Goal: Transaction & Acquisition: Purchase product/service

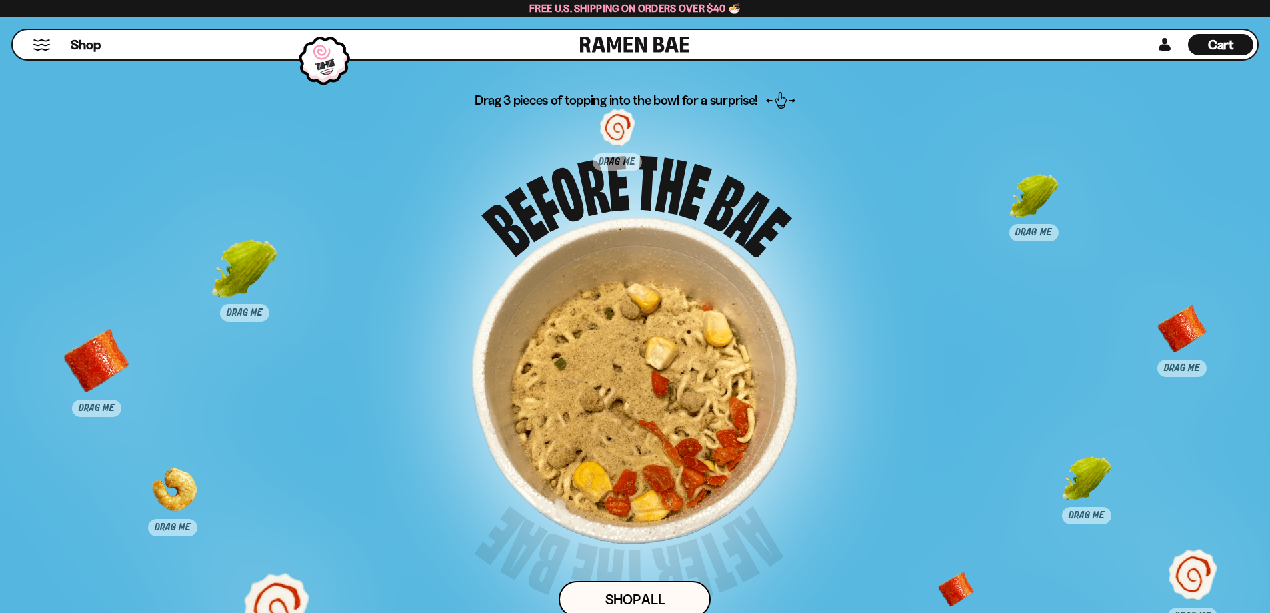
scroll to position [6733, 0]
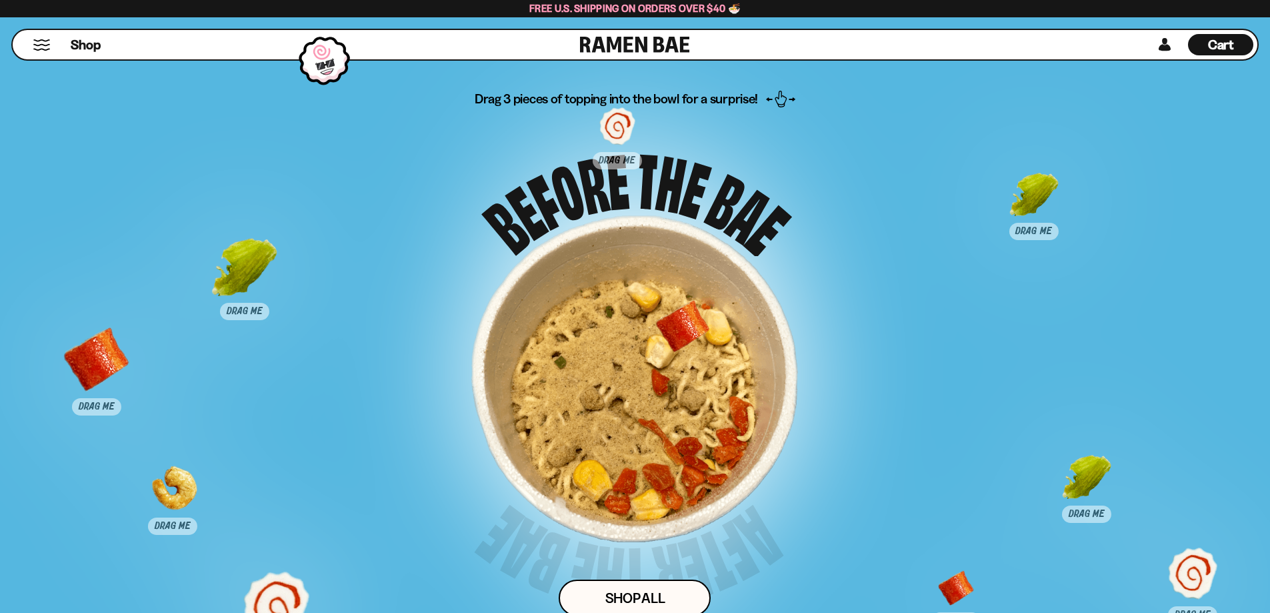
drag, startPoint x: 1189, startPoint y: 331, endPoint x: 689, endPoint y: 331, distance: 500.0
click at [689, 331] on div at bounding box center [682, 335] width 66 height 66
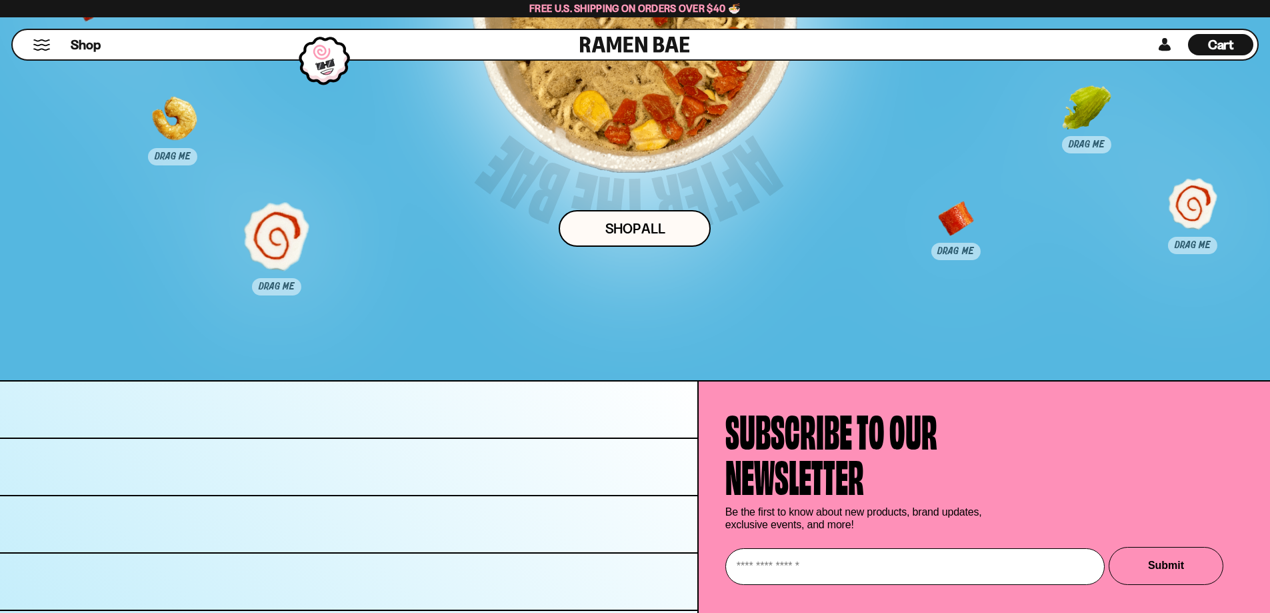
scroll to position [7133, 0]
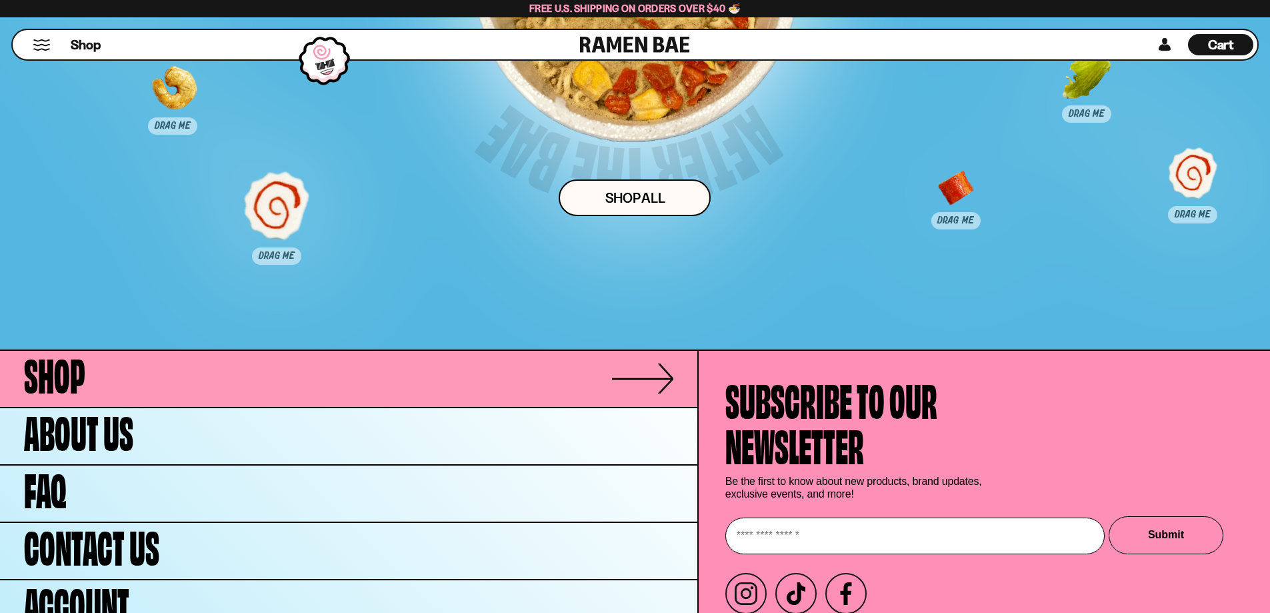
click at [121, 391] on link "Shop" at bounding box center [348, 379] width 697 height 56
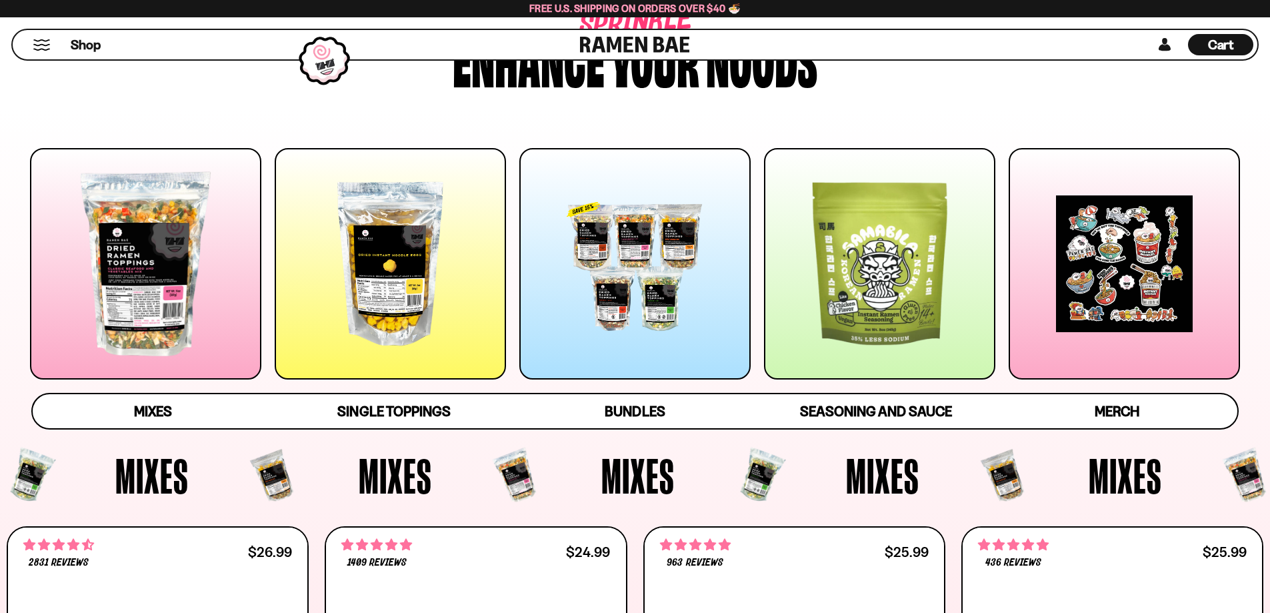
scroll to position [133, 0]
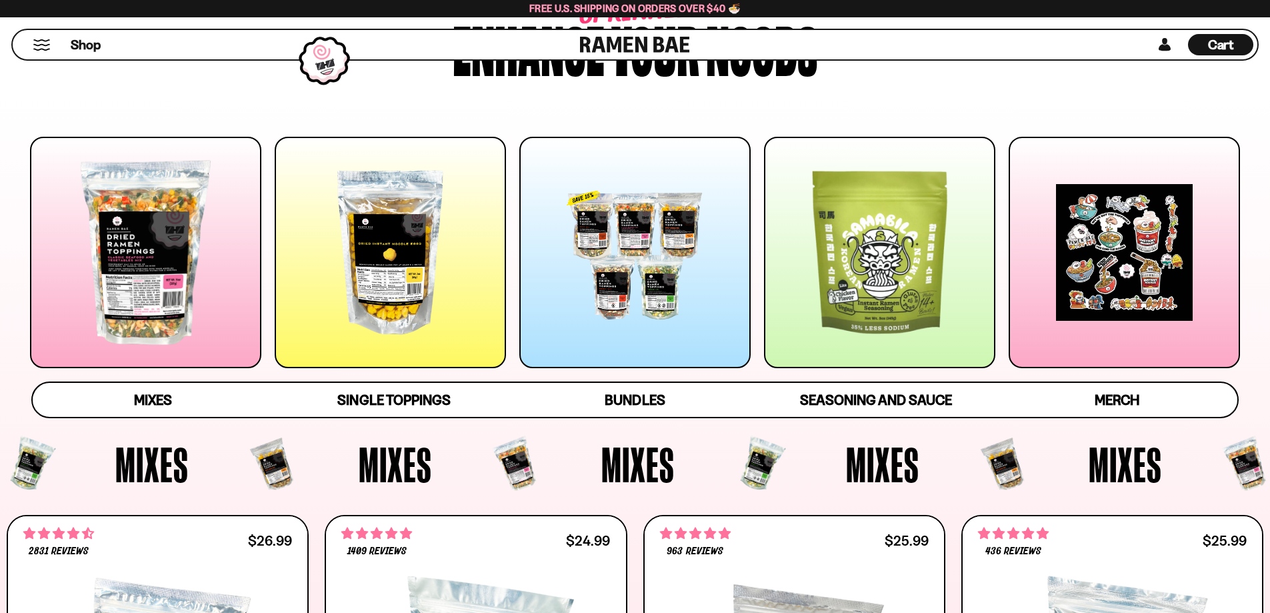
click at [153, 222] on div at bounding box center [145, 252] width 231 height 231
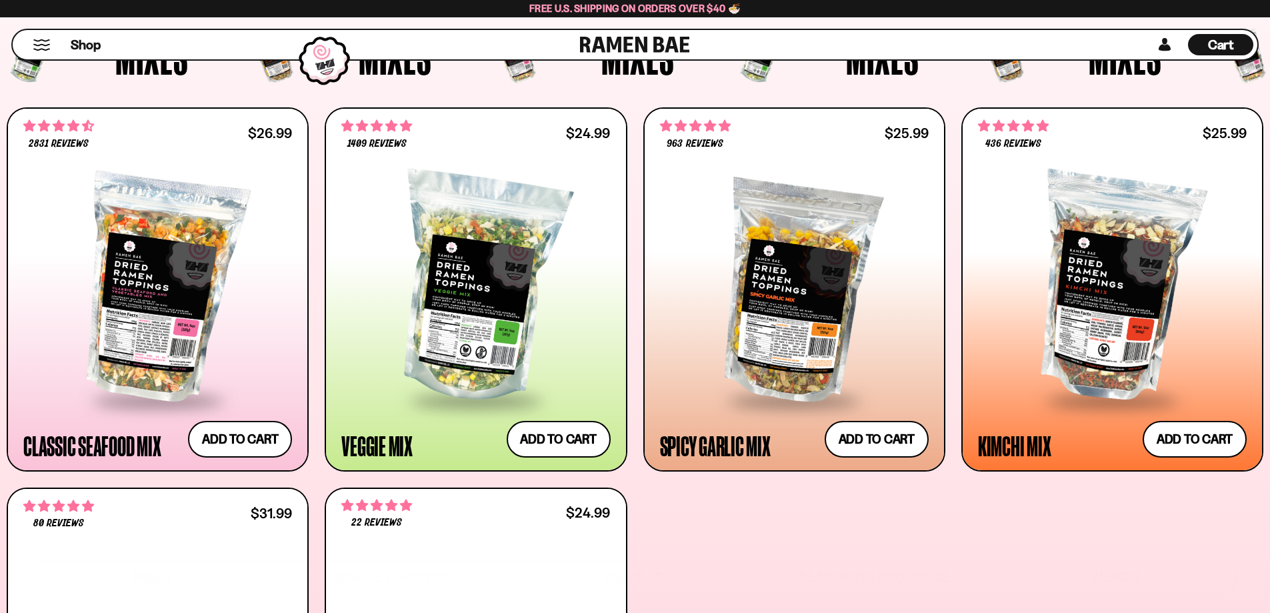
scroll to position [635, 0]
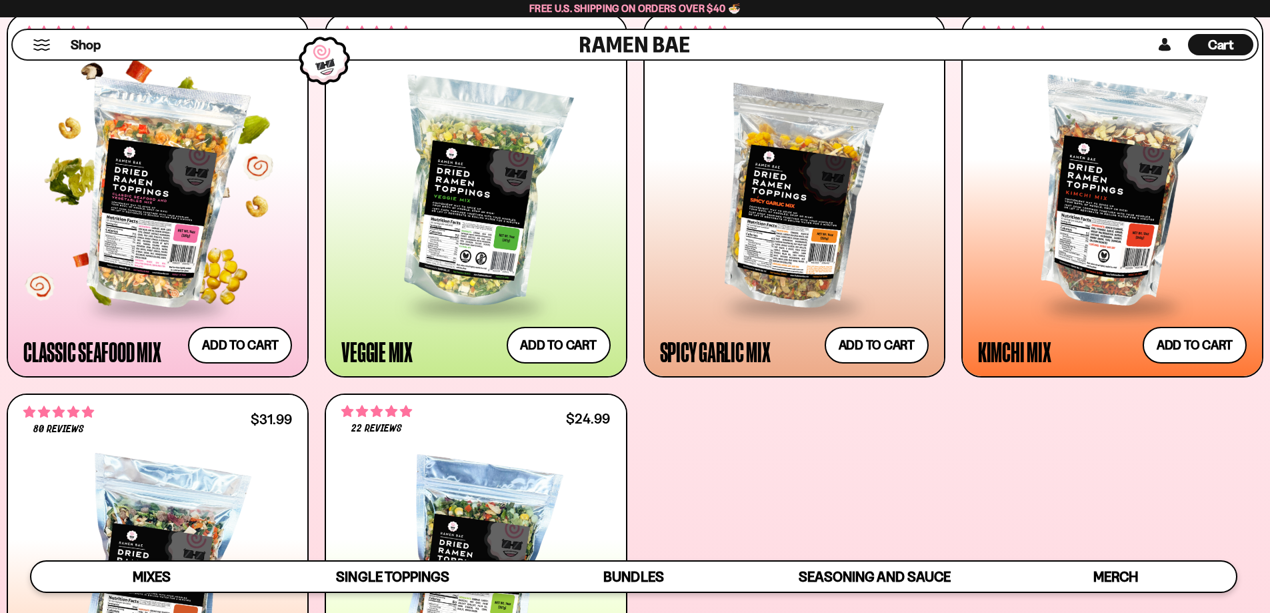
click at [179, 206] on div at bounding box center [157, 194] width 269 height 223
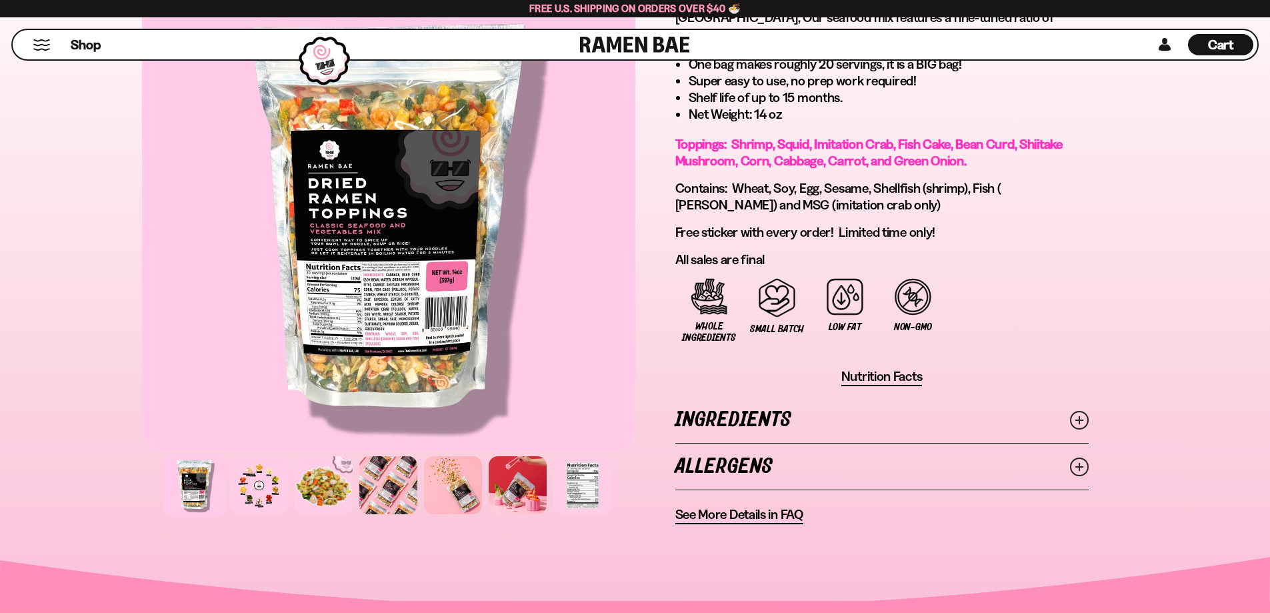
scroll to position [867, 0]
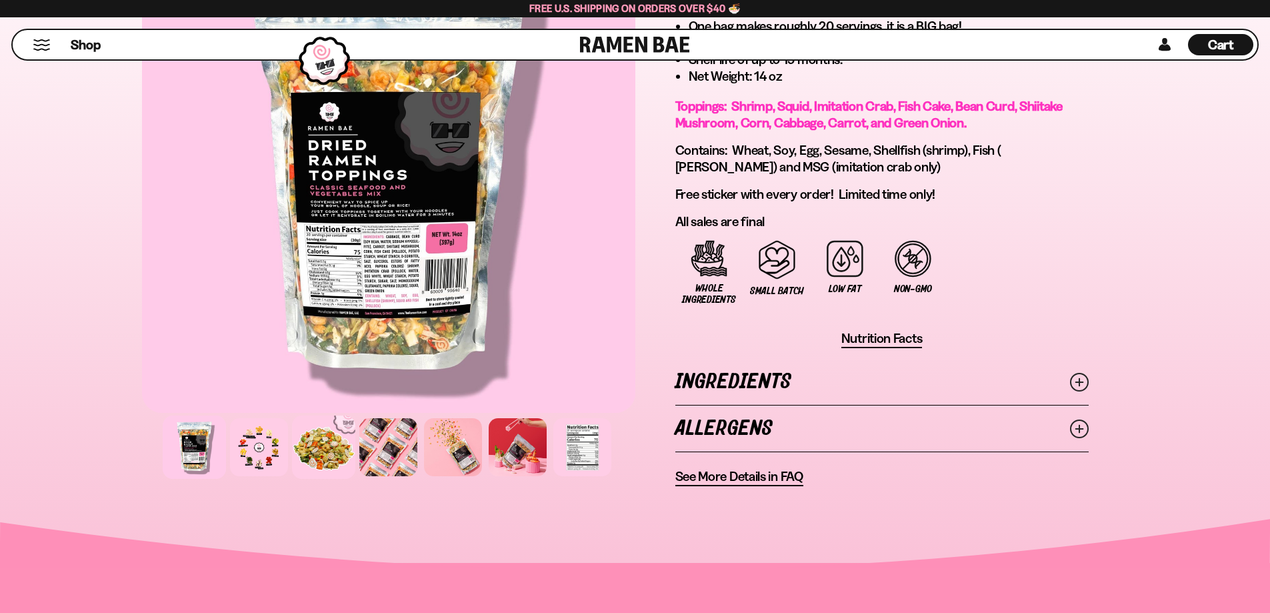
click at [323, 439] on div at bounding box center [323, 446] width 63 height 63
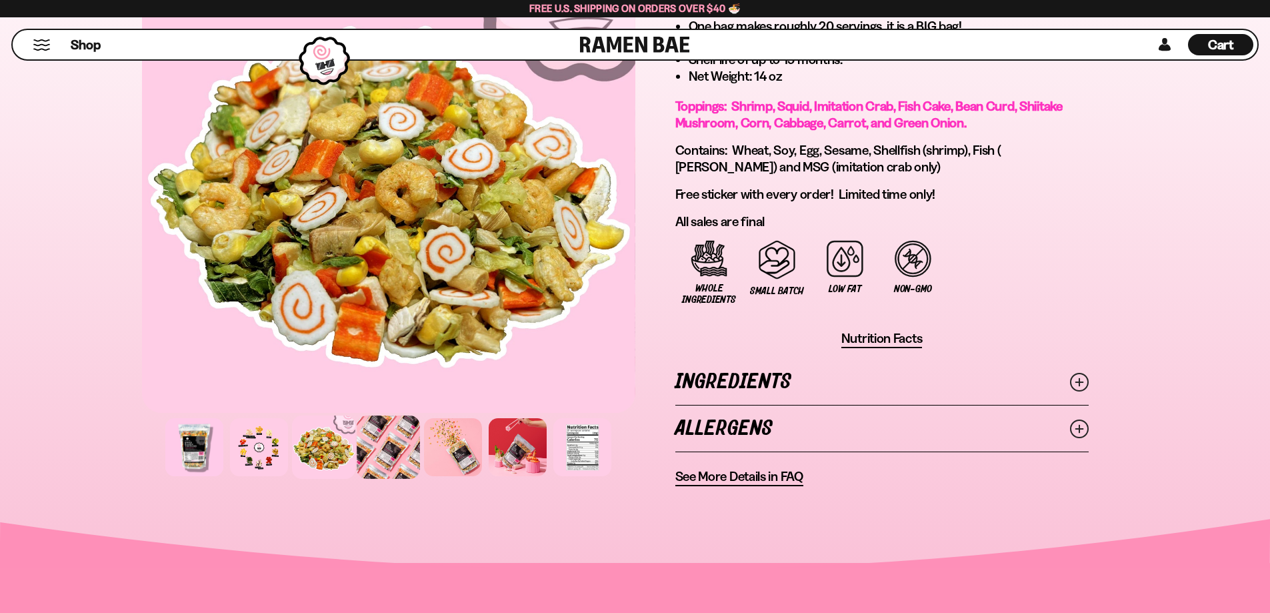
click at [391, 441] on div at bounding box center [388, 446] width 63 height 63
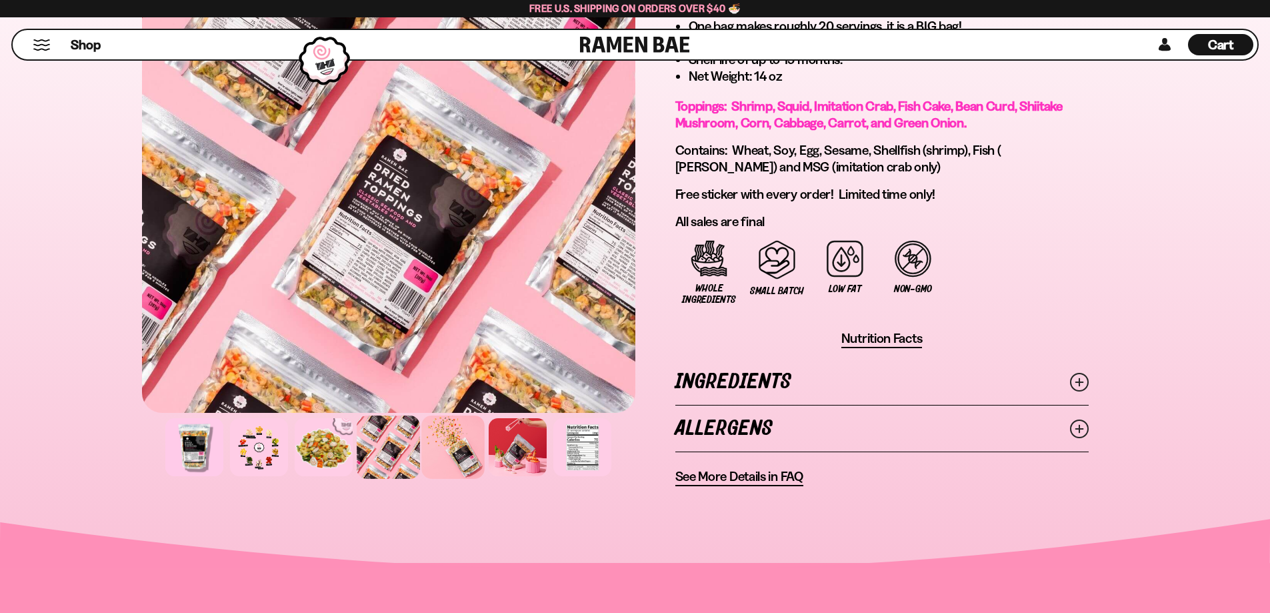
click at [463, 443] on div at bounding box center [452, 446] width 63 height 63
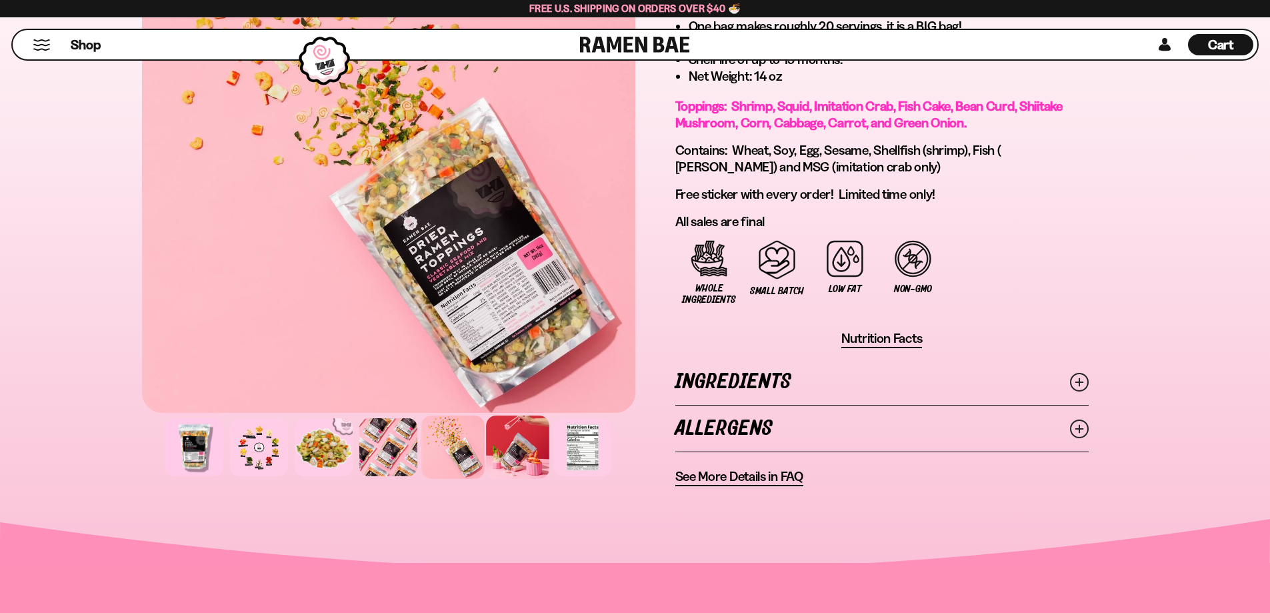
click at [519, 447] on div at bounding box center [517, 446] width 63 height 63
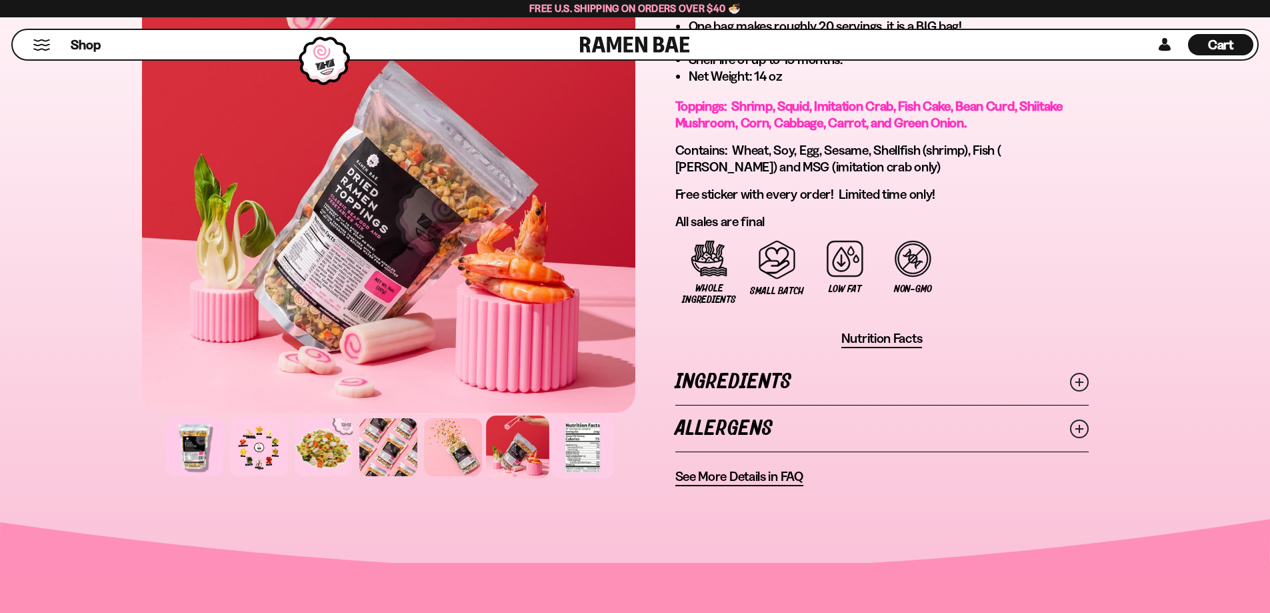
click at [587, 445] on div at bounding box center [582, 446] width 63 height 63
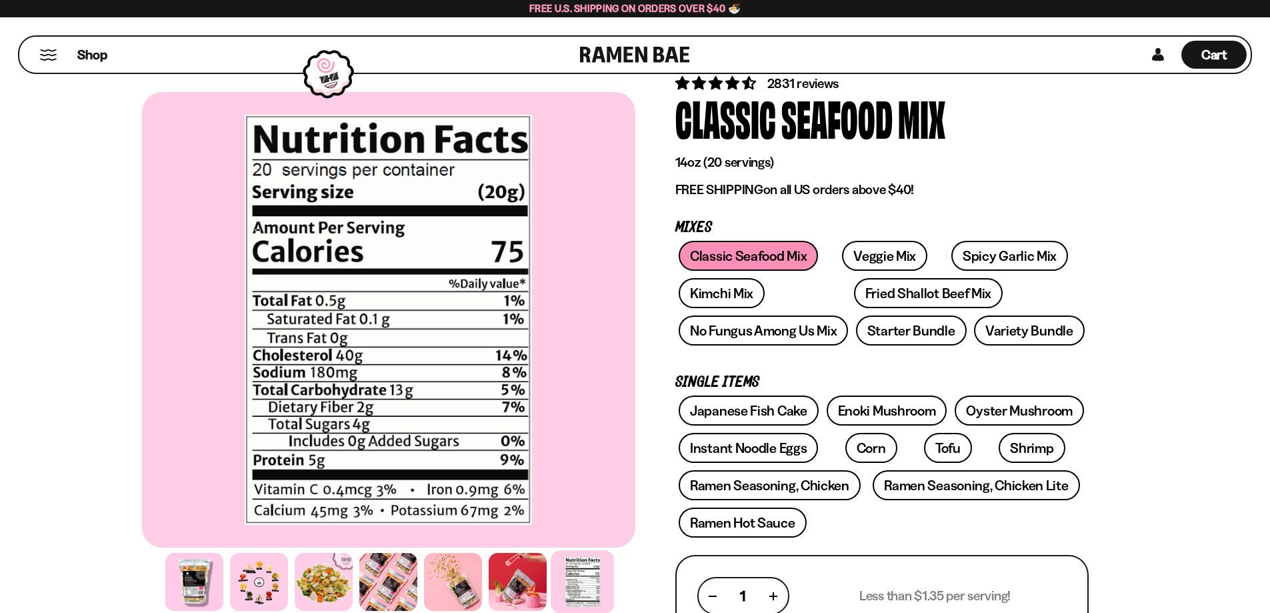
scroll to position [67, 0]
click at [975, 252] on link "Spicy Garlic Mix" at bounding box center [1009, 256] width 117 height 30
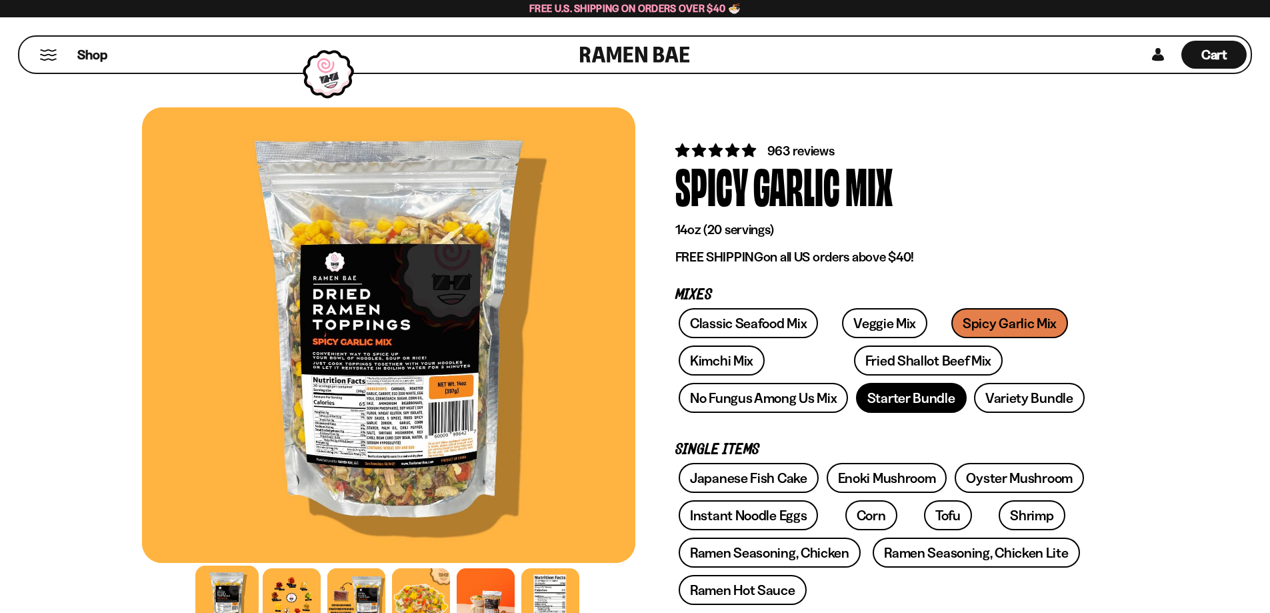
click at [893, 397] on link "Starter Bundle" at bounding box center [911, 398] width 111 height 30
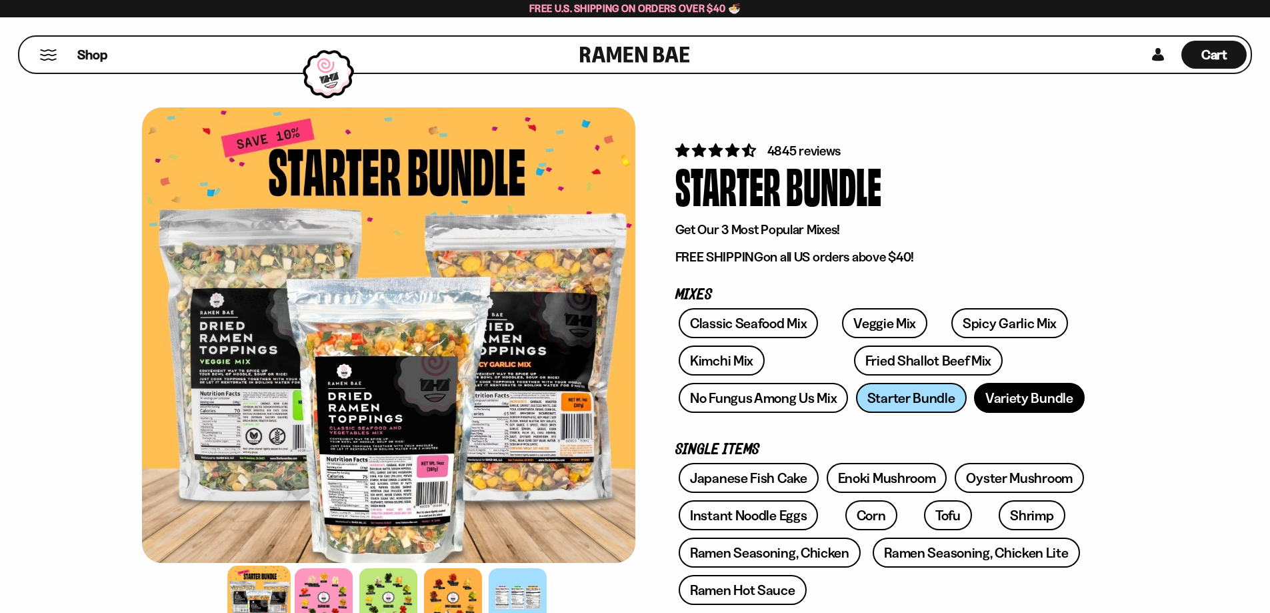
click at [1000, 390] on link "Variety Bundle" at bounding box center [1029, 398] width 111 height 30
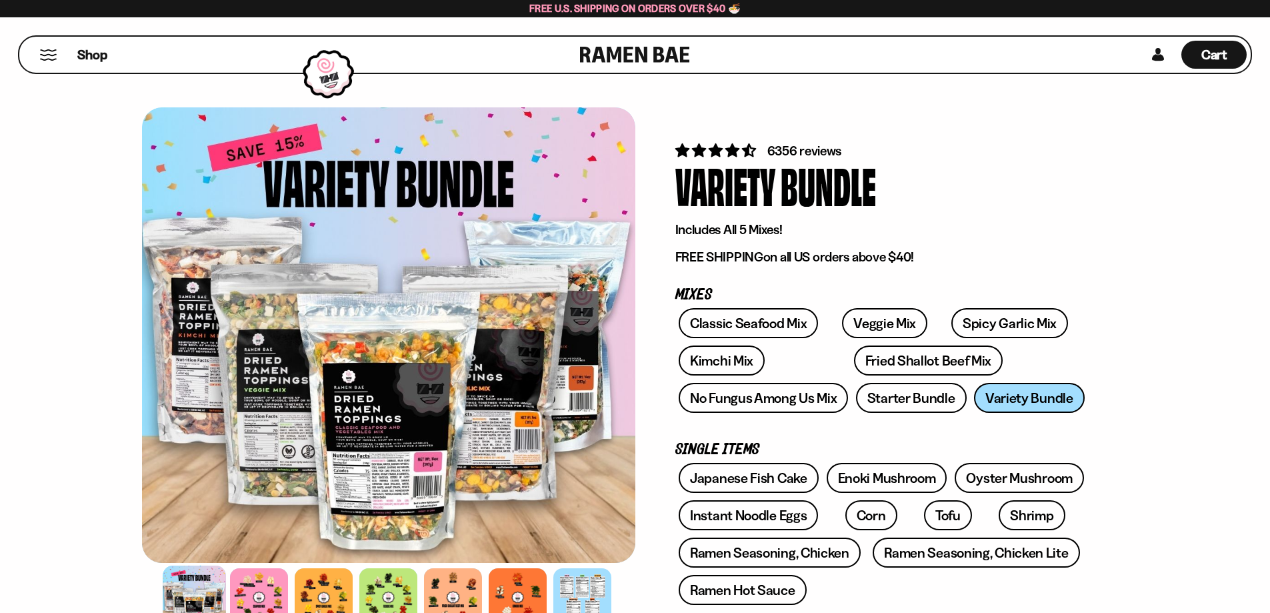
click at [46, 49] on button "Mobile Menu Trigger" at bounding box center [48, 54] width 18 height 11
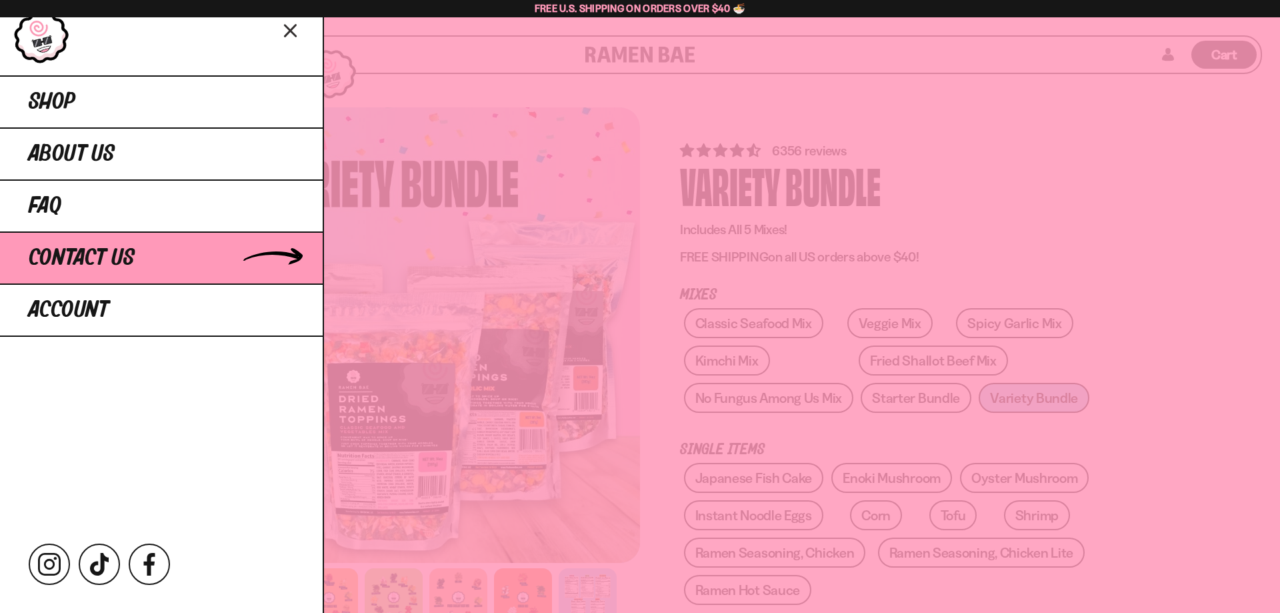
click at [131, 254] on span "Contact Us" at bounding box center [82, 258] width 106 height 24
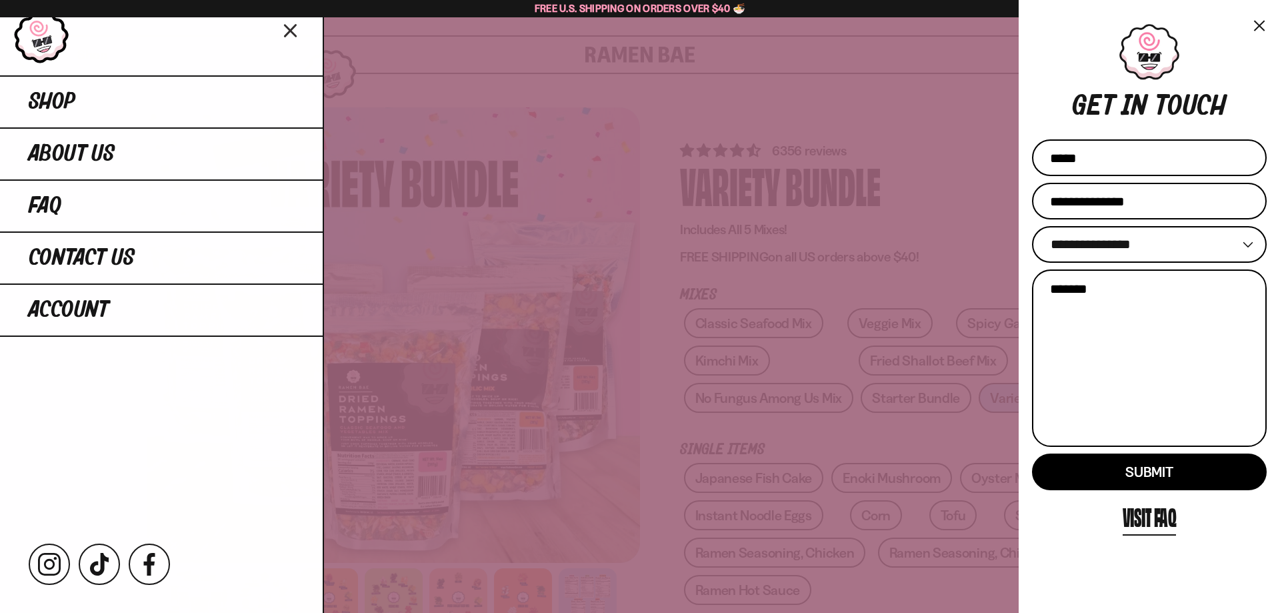
click at [1259, 23] on button "×" at bounding box center [1258, 24] width 15 height 19
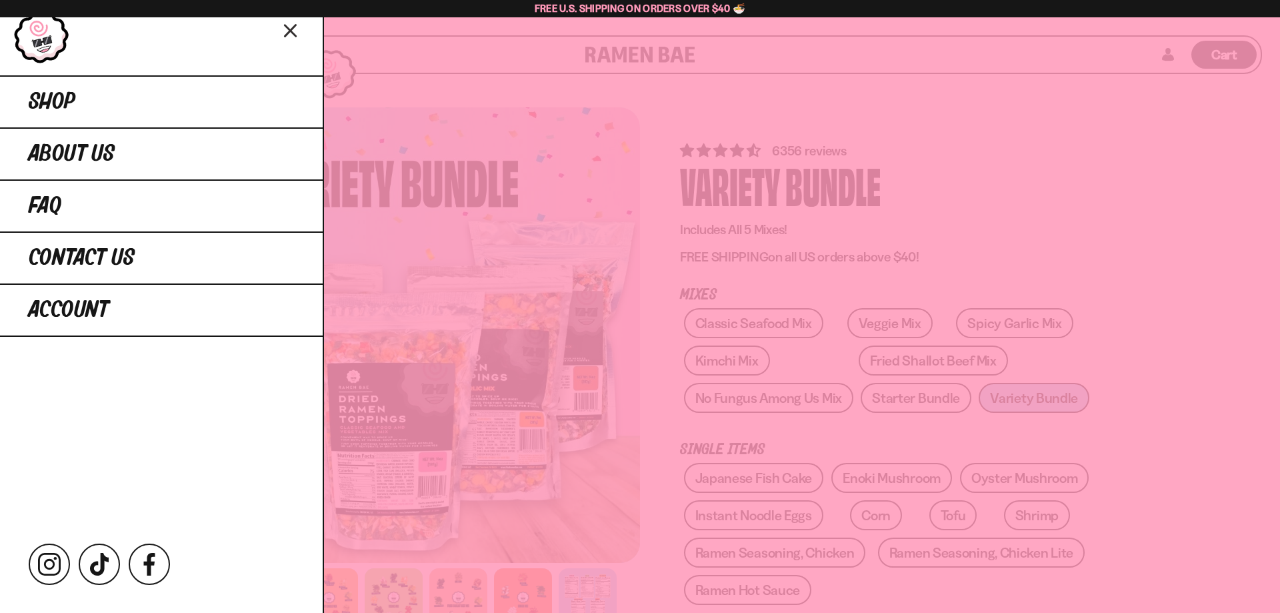
click at [889, 131] on div at bounding box center [640, 306] width 1280 height 613
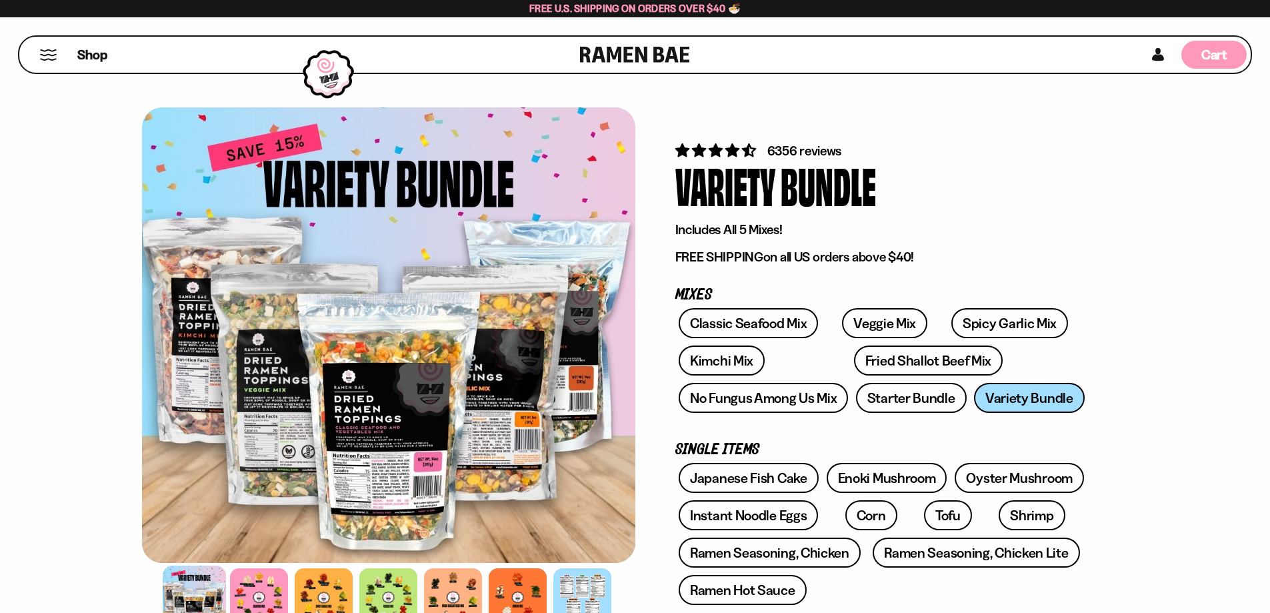
click at [1205, 51] on span "Cart" at bounding box center [1214, 55] width 26 height 16
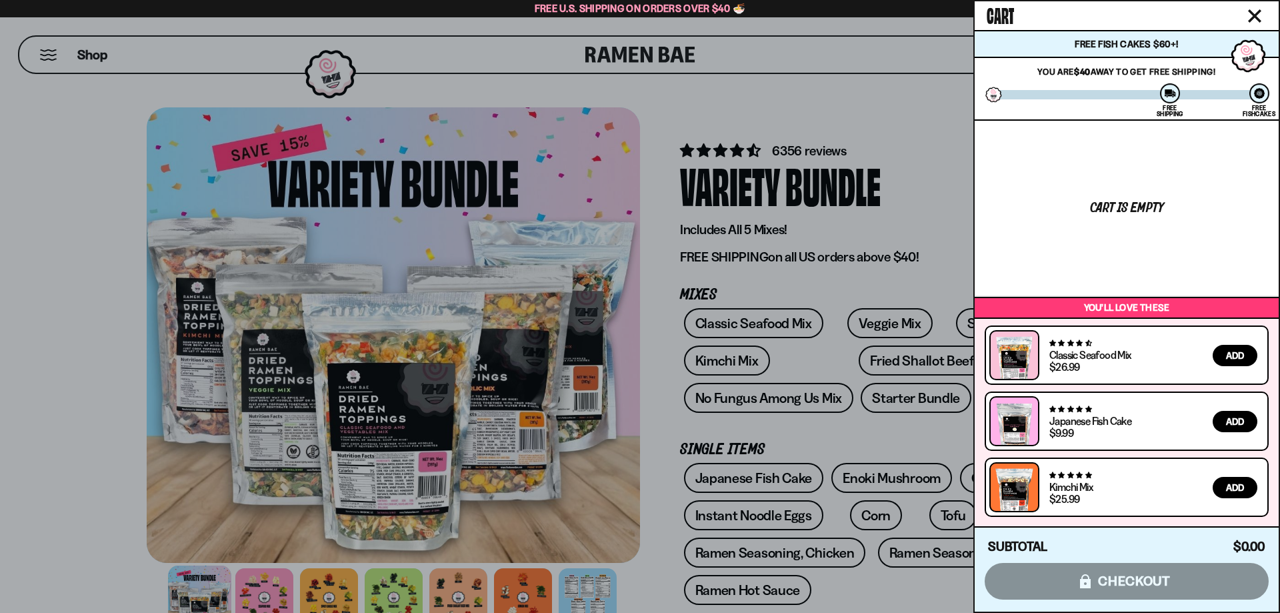
click at [1257, 9] on icon "Close cart" at bounding box center [1254, 15] width 13 height 13
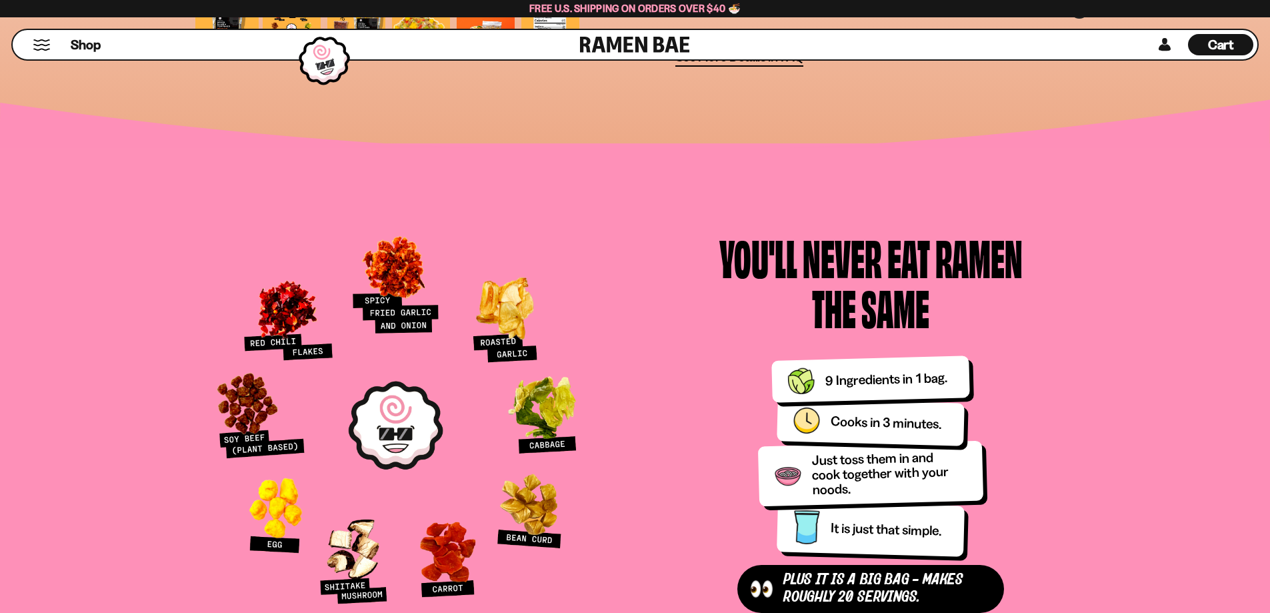
scroll to position [1333, 0]
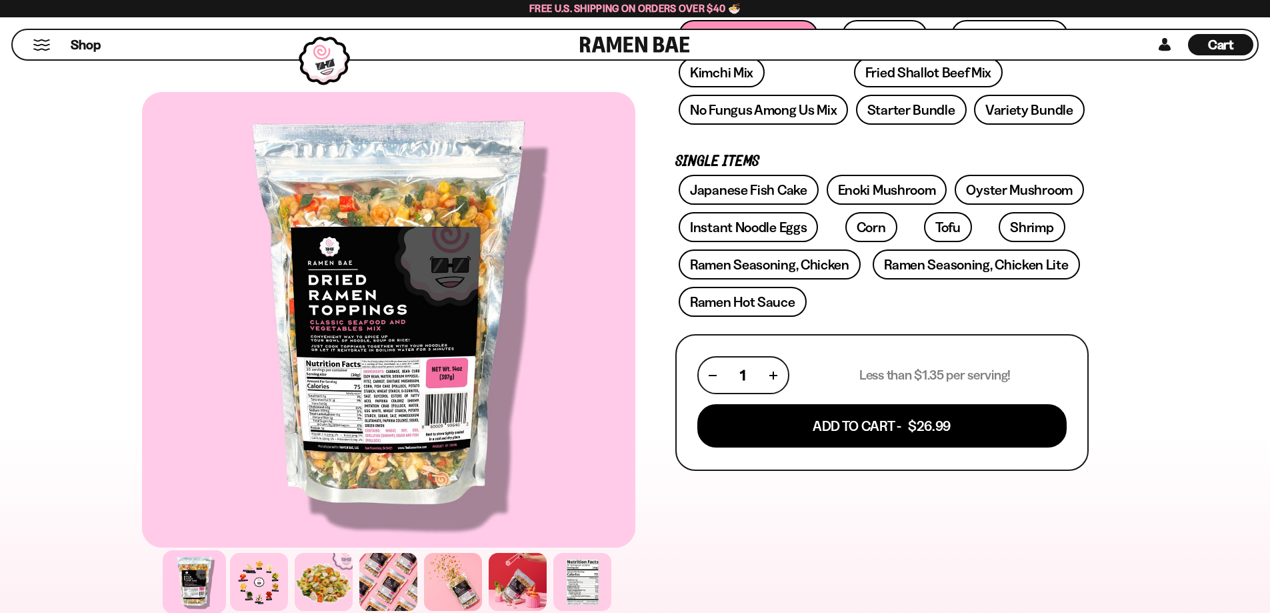
scroll to position [467, 0]
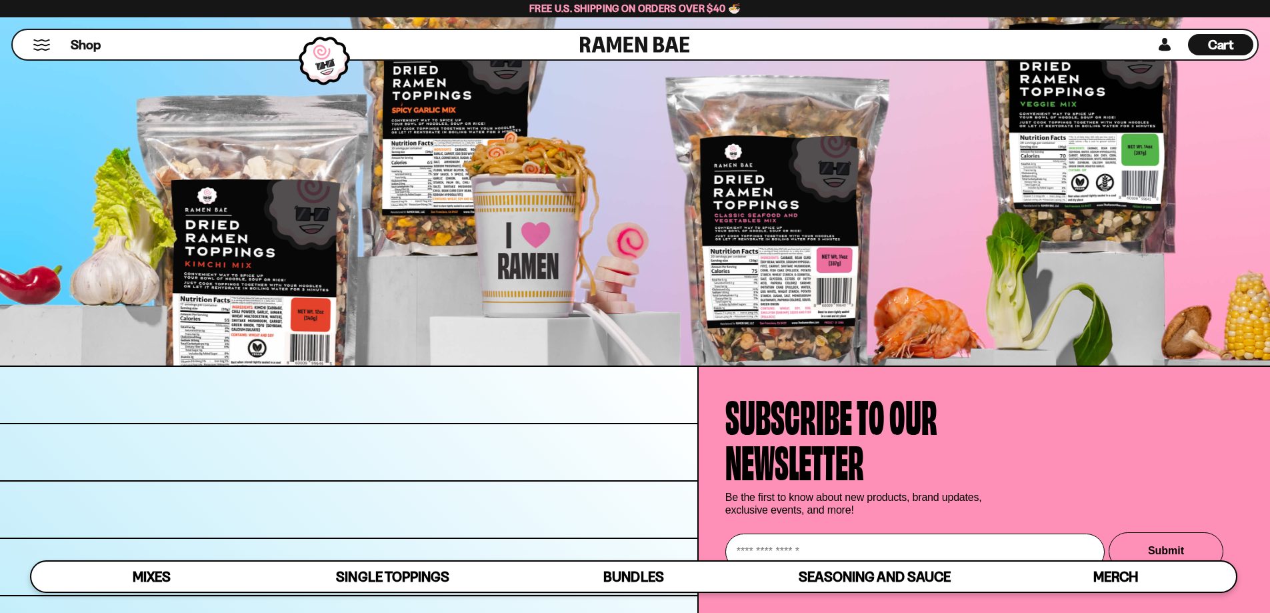
scroll to position [5344, 0]
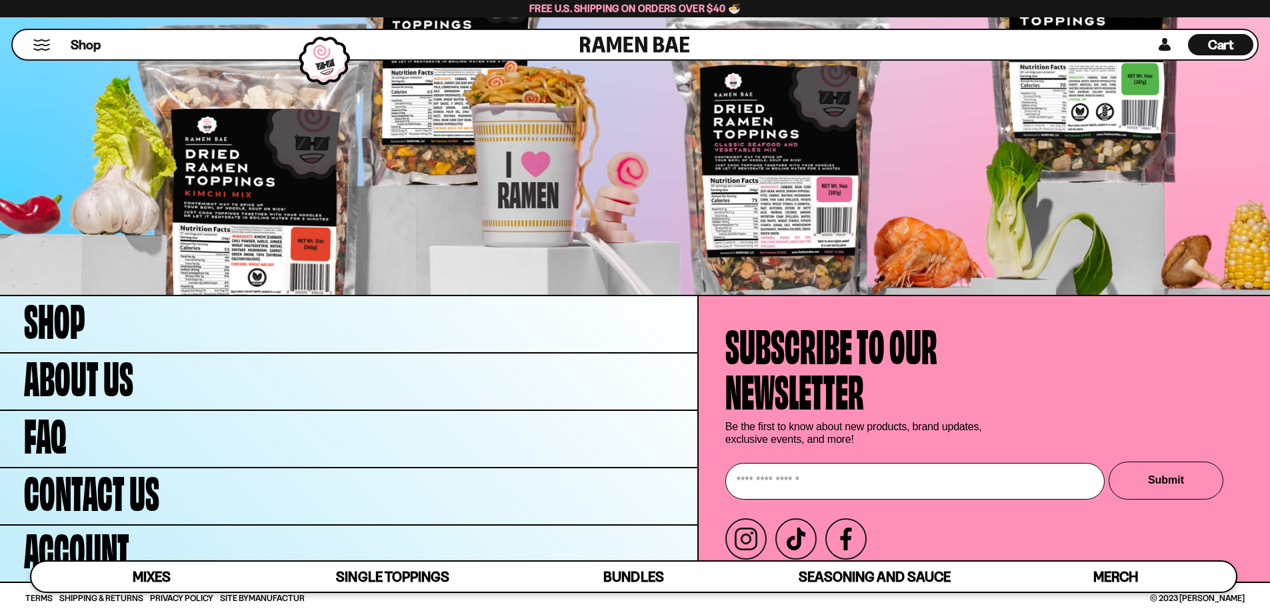
click at [793, 487] on input "Enter your email" at bounding box center [914, 481] width 379 height 37
type input "**********"
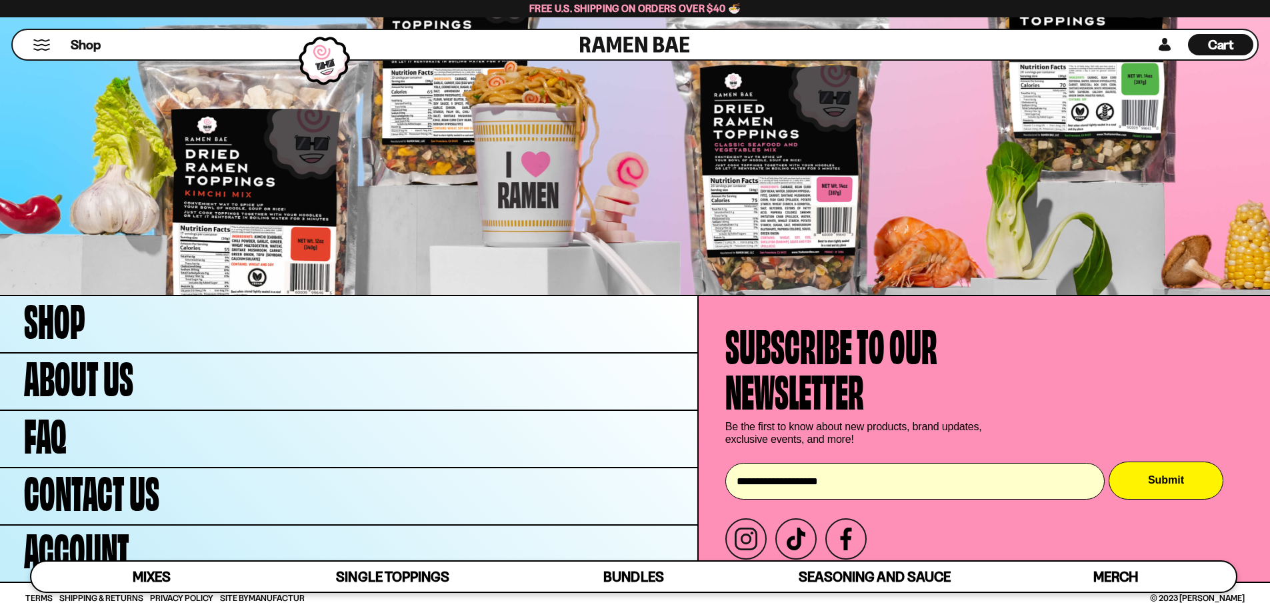
click at [1185, 485] on button "Submit" at bounding box center [1166, 480] width 115 height 38
